Goal: Find specific page/section: Find specific page/section

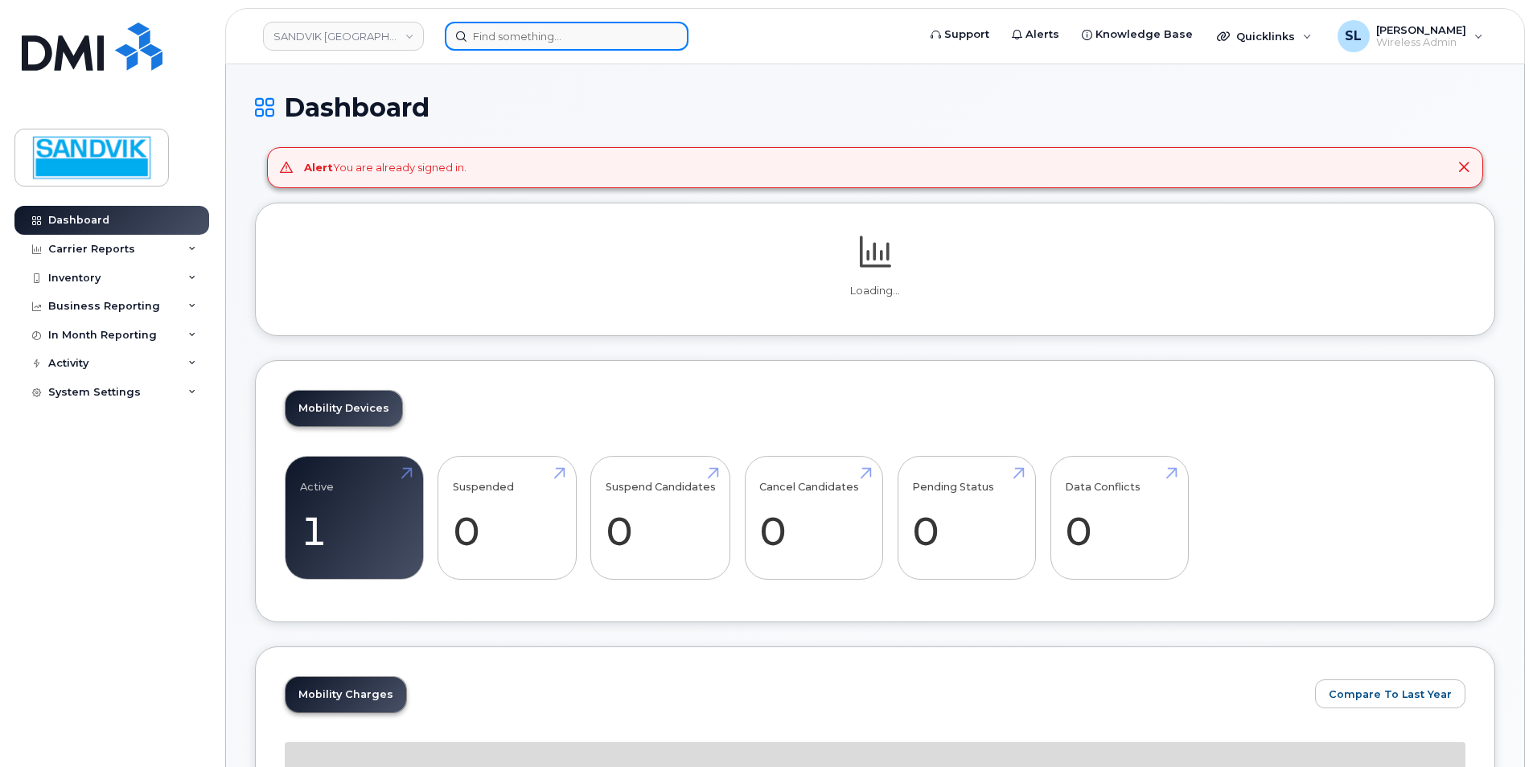
click at [541, 34] on input at bounding box center [567, 36] width 244 height 29
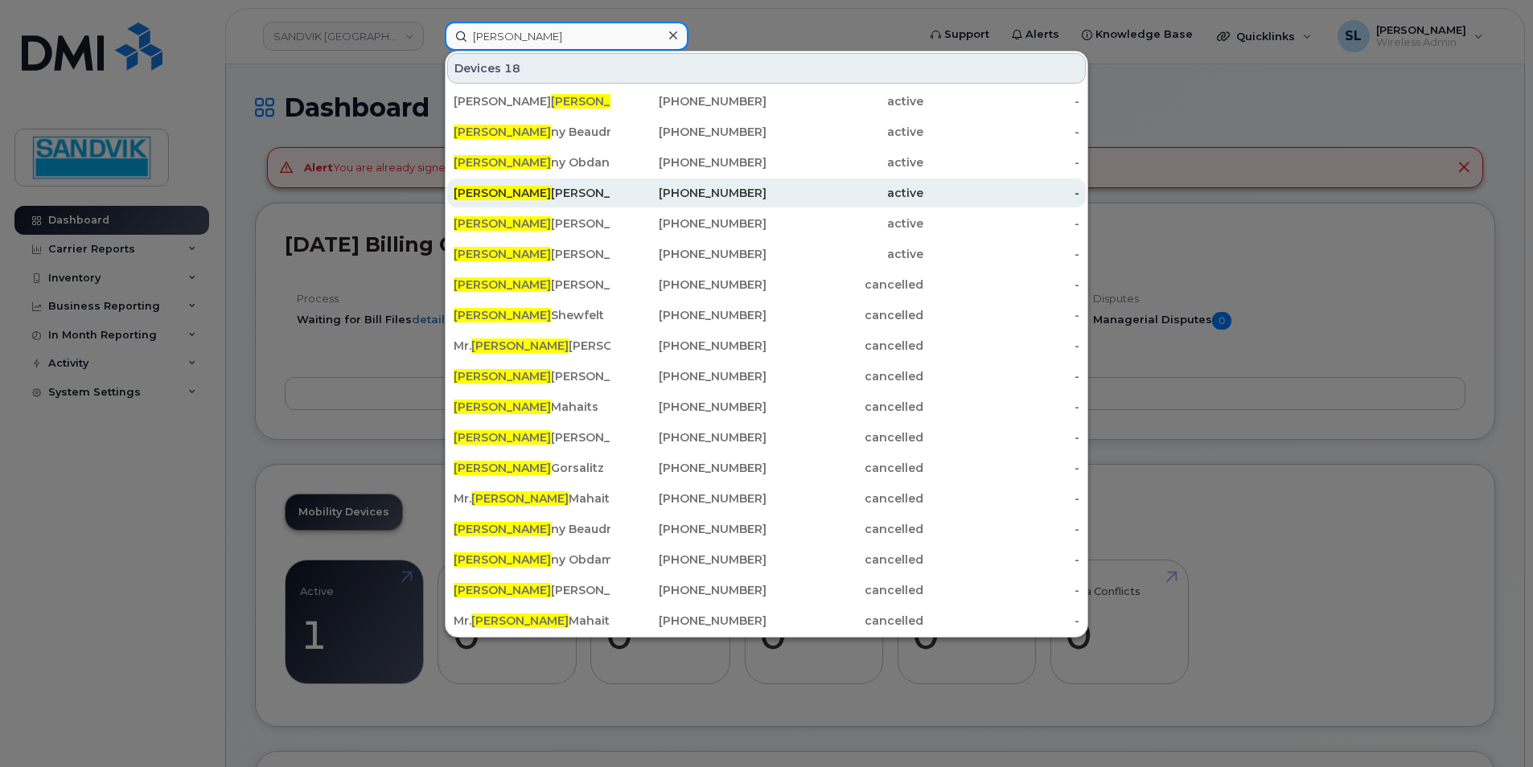
type input "[PERSON_NAME]"
click at [548, 195] on div "[PERSON_NAME]" at bounding box center [532, 193] width 157 height 16
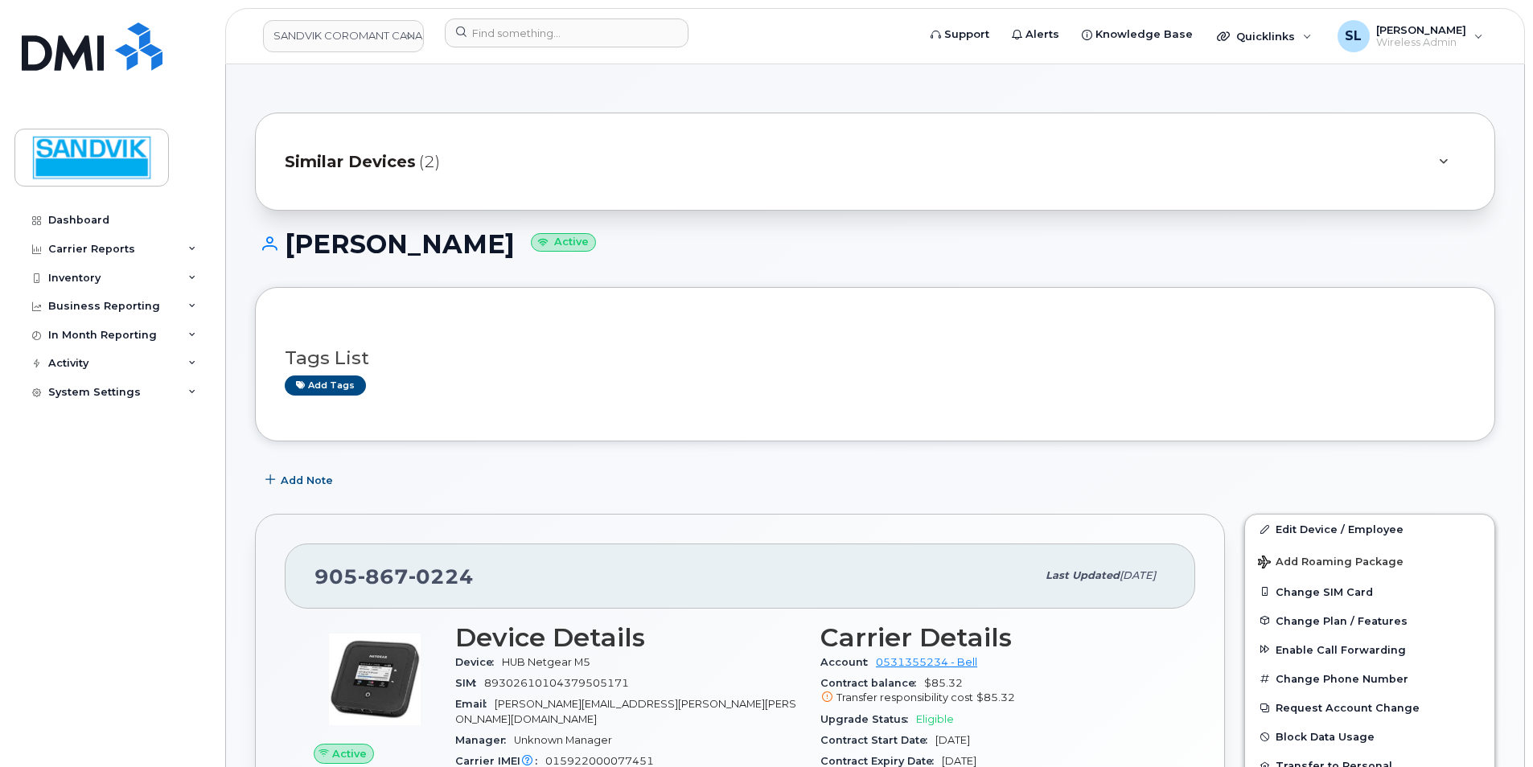
click at [392, 161] on span "Similar Devices" at bounding box center [350, 161] width 131 height 23
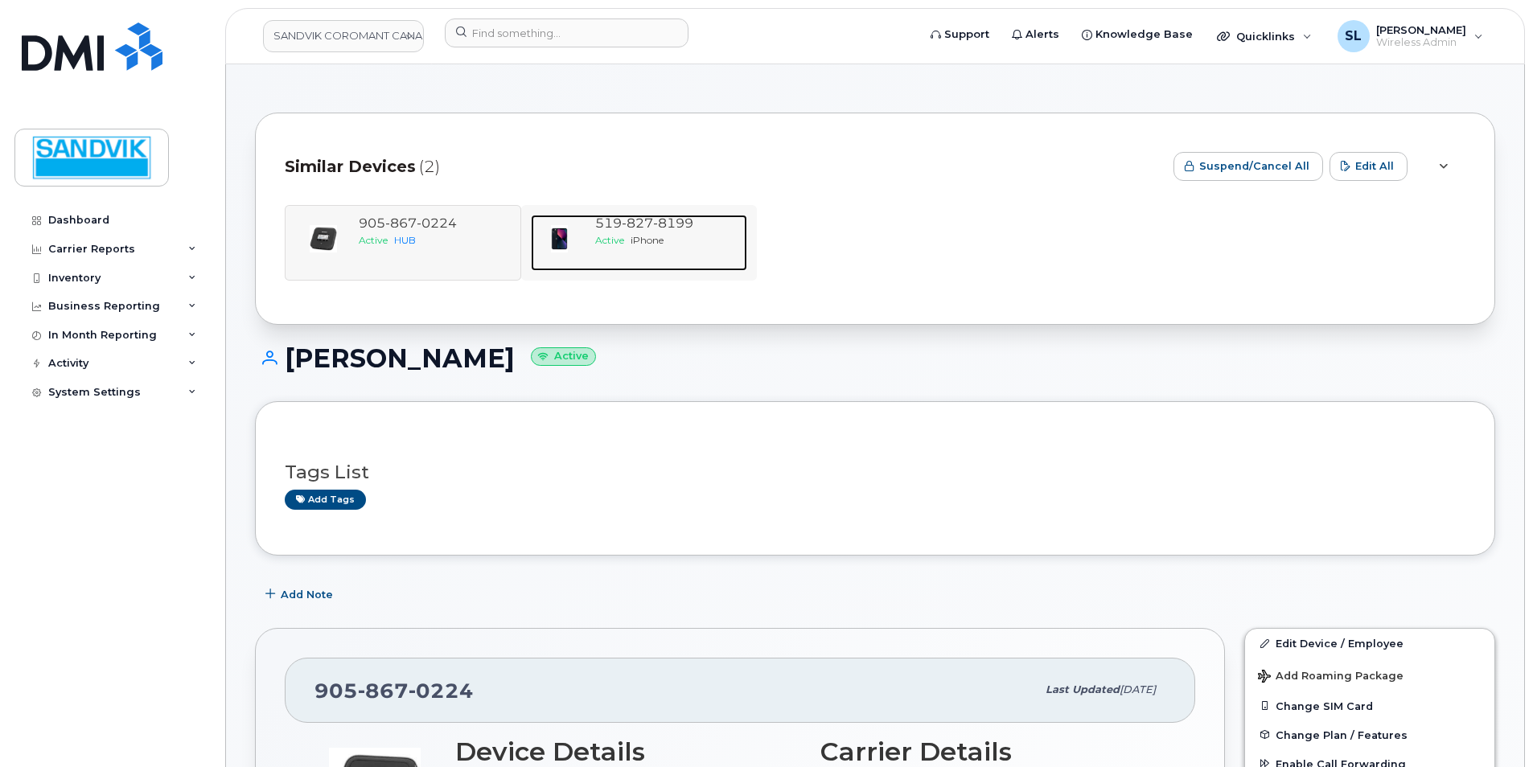
click at [653, 228] on span "827" at bounding box center [673, 223] width 40 height 15
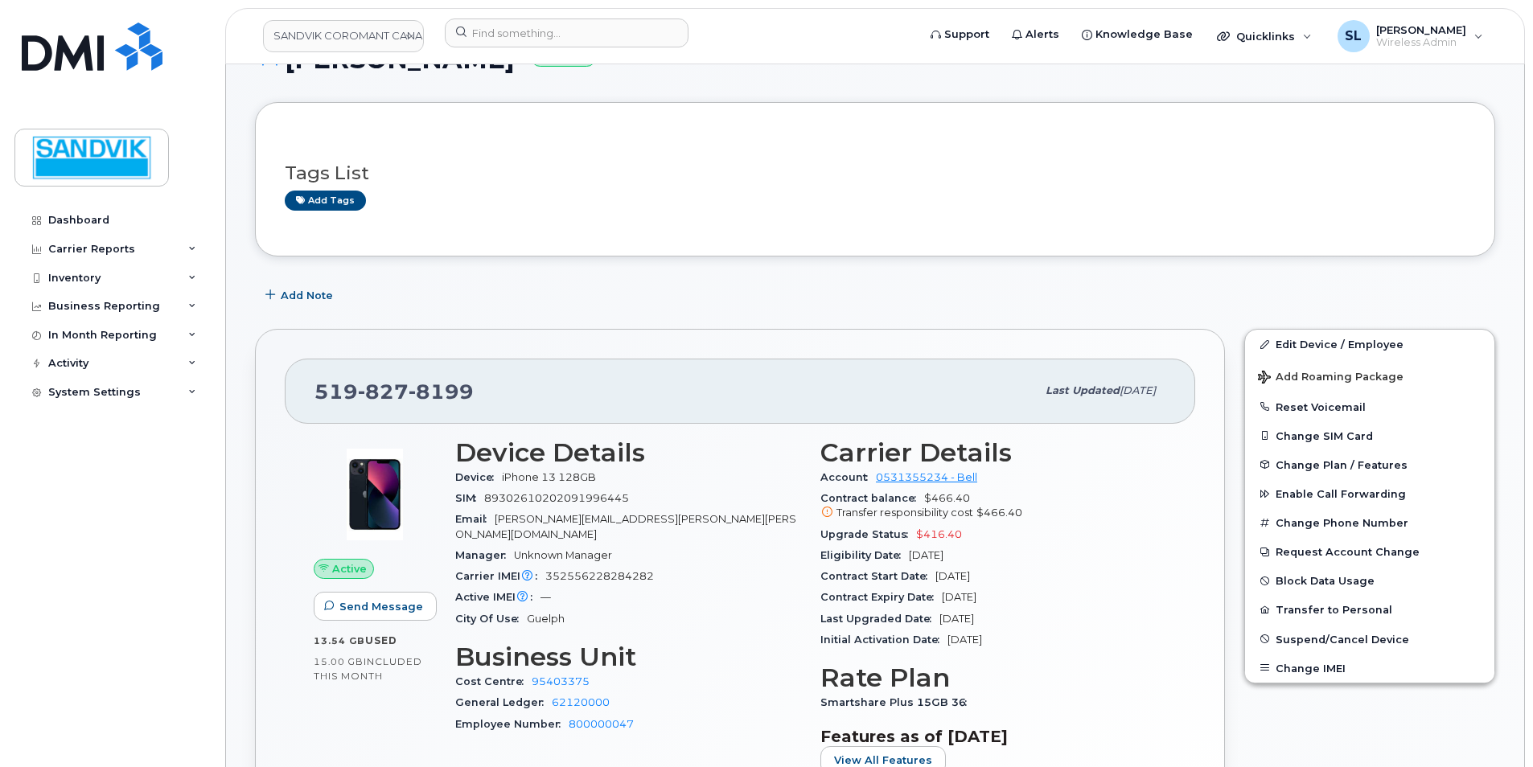
scroll to position [161, 0]
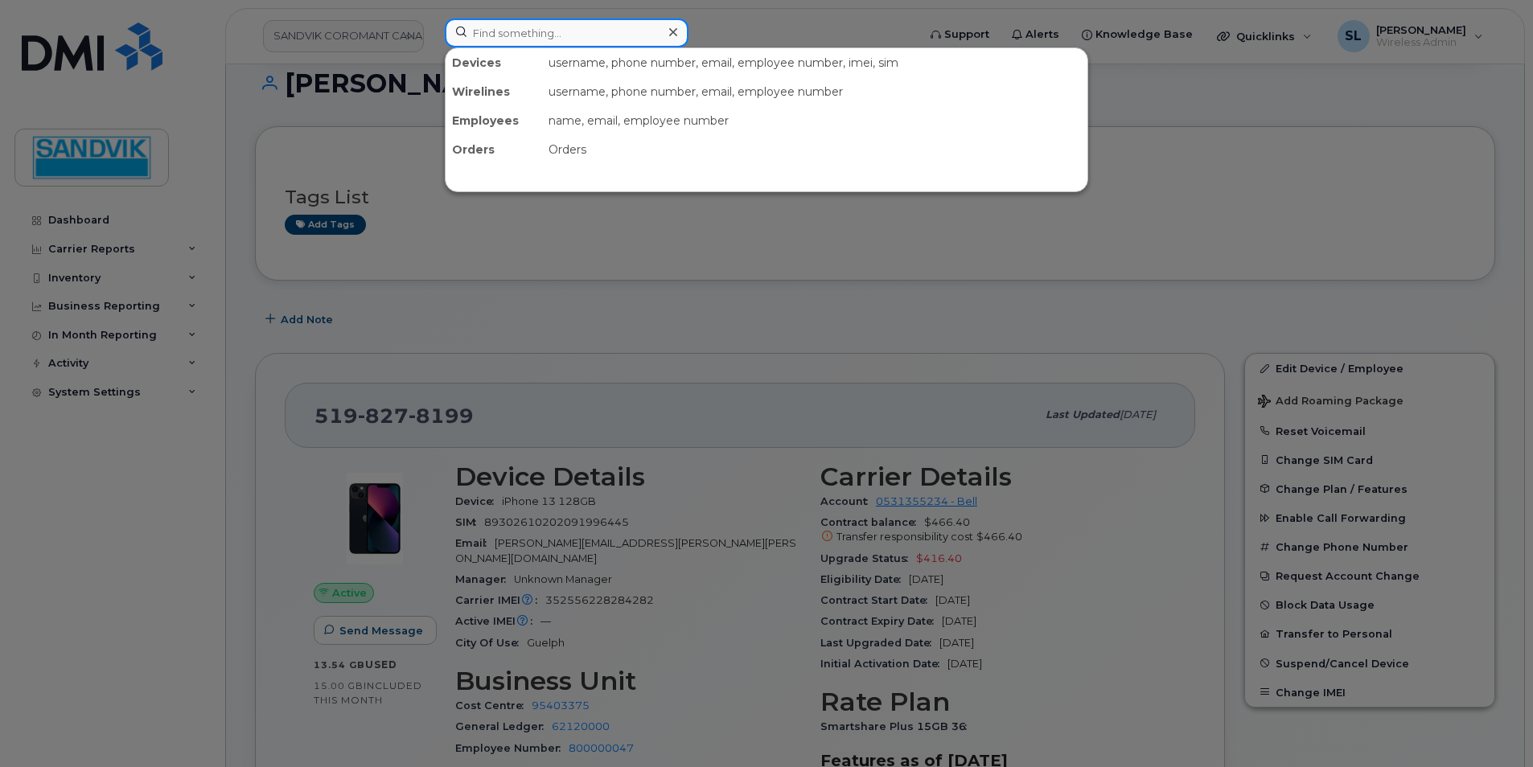
click at [529, 35] on input at bounding box center [567, 32] width 244 height 29
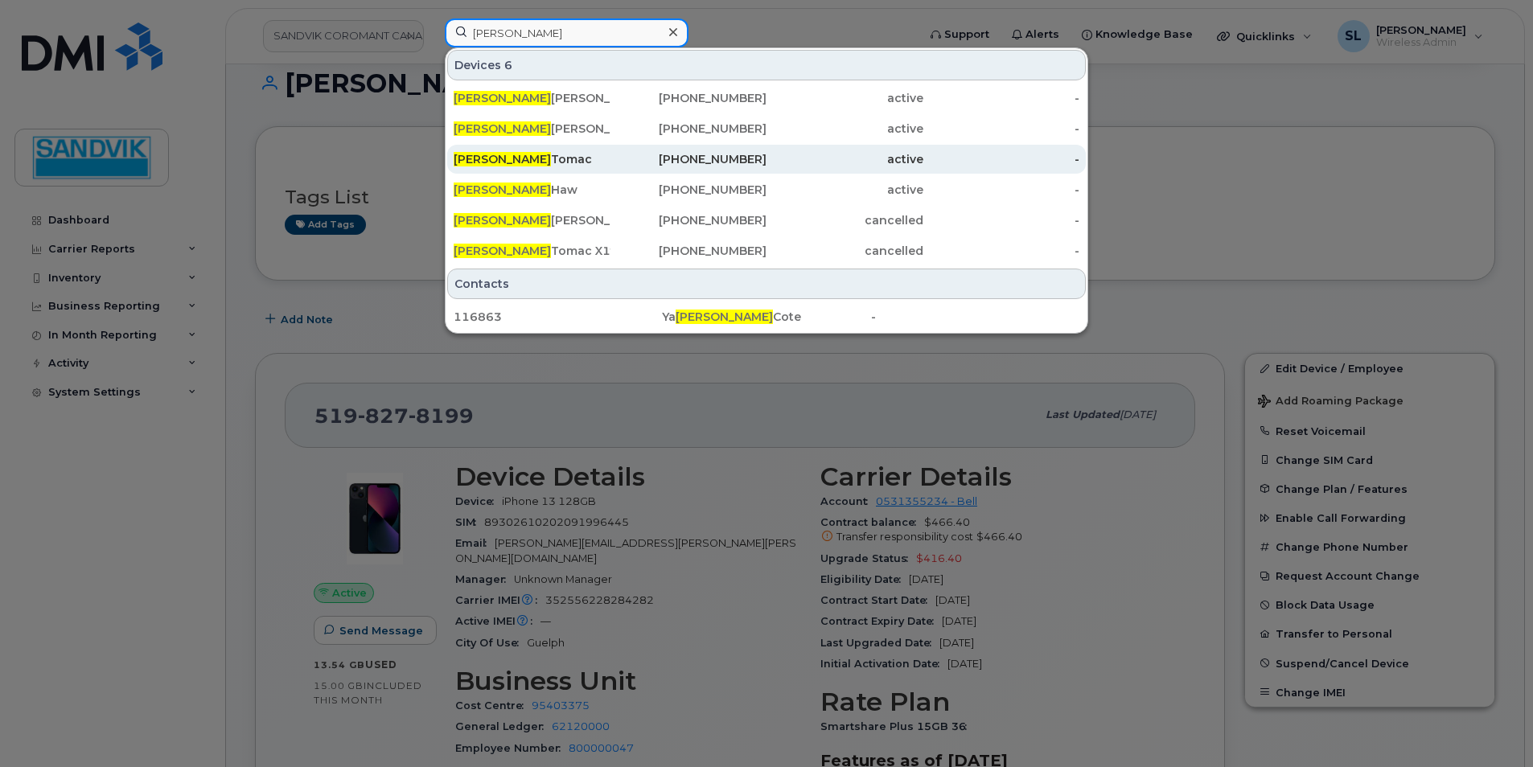
type input "nick"
click at [509, 154] on div "Nick Tomac" at bounding box center [532, 159] width 157 height 16
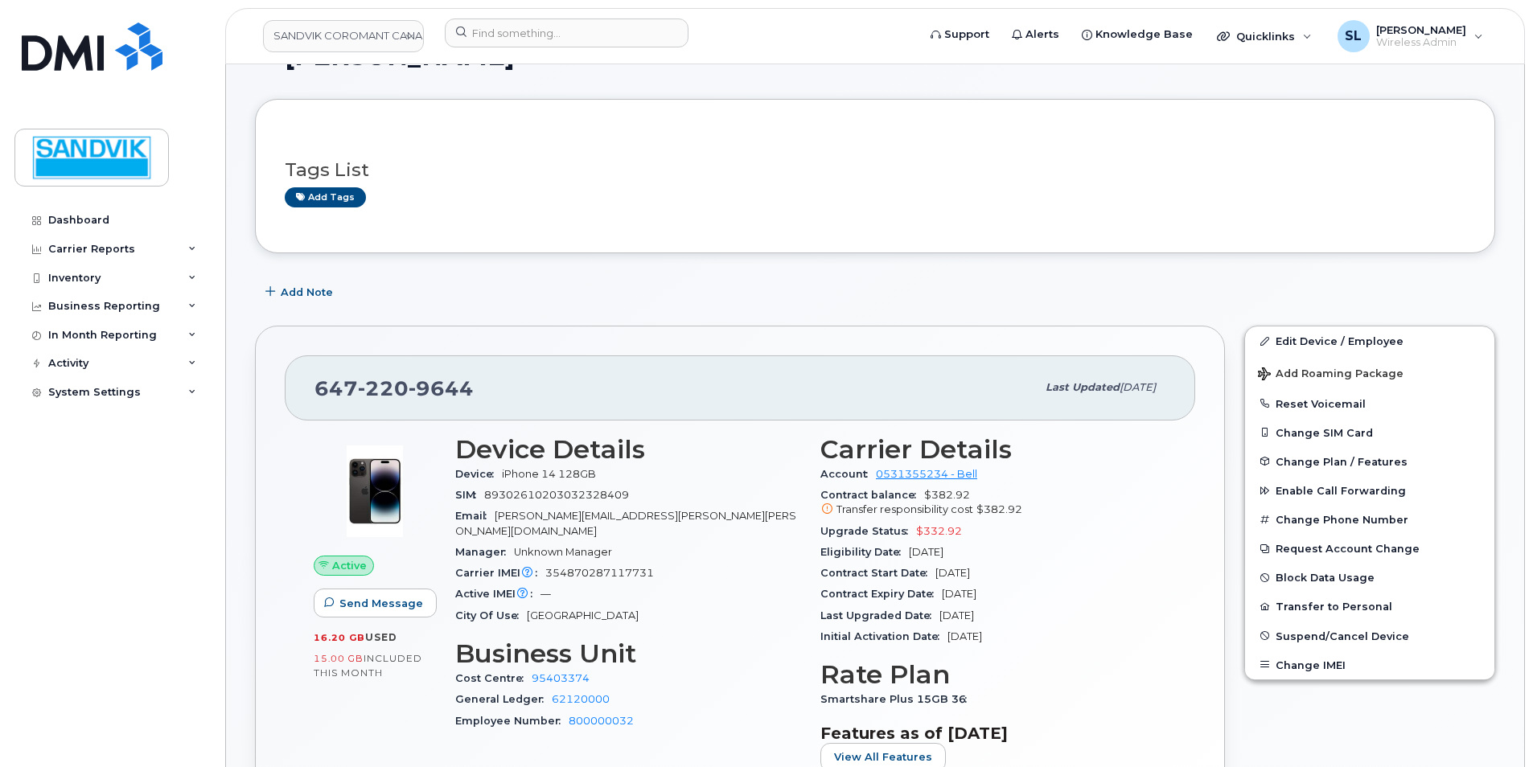
scroll to position [80, 0]
